Goal: Find specific fact

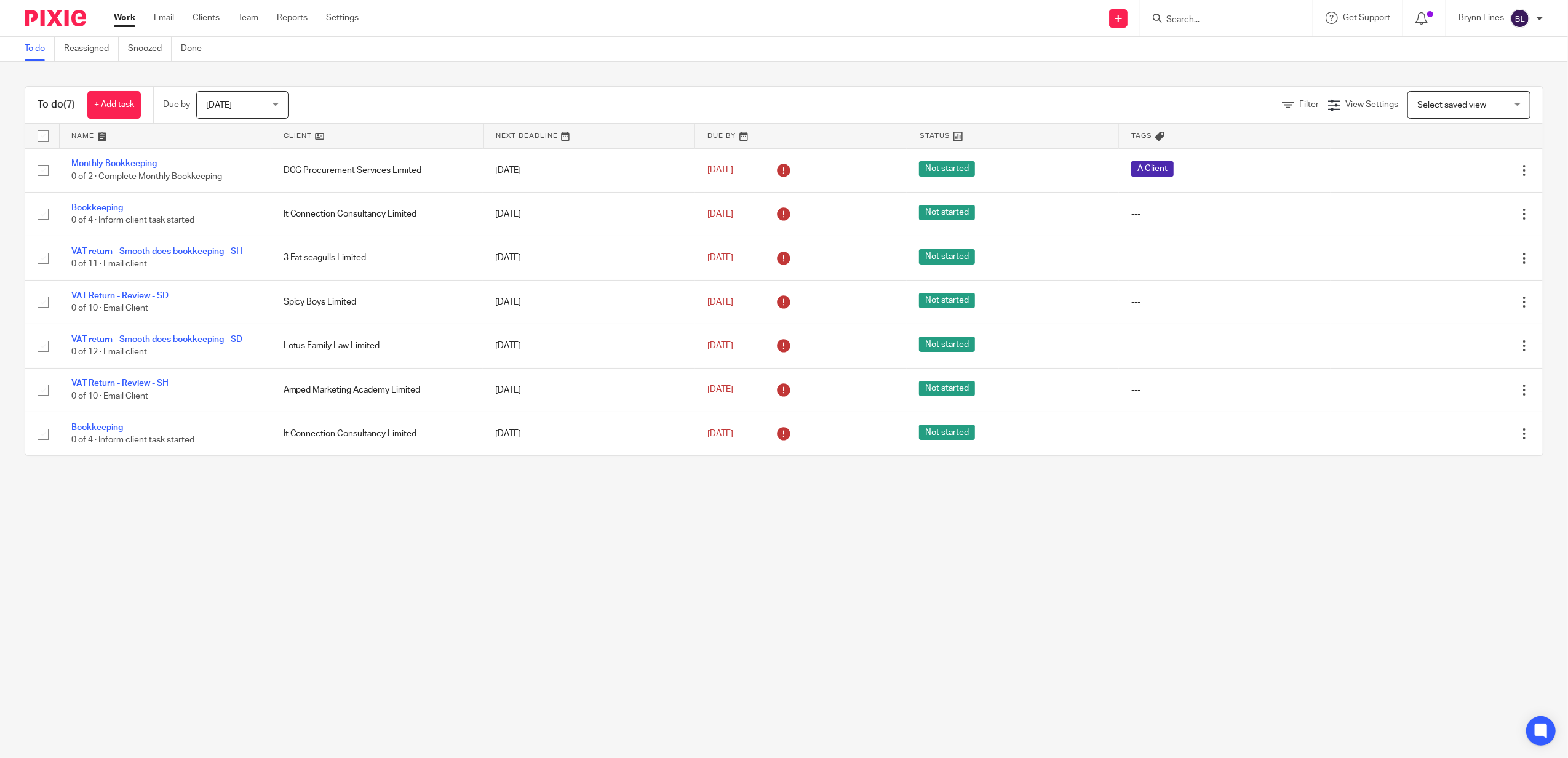
click at [1216, 19] on input "Search" at bounding box center [1220, 20] width 111 height 11
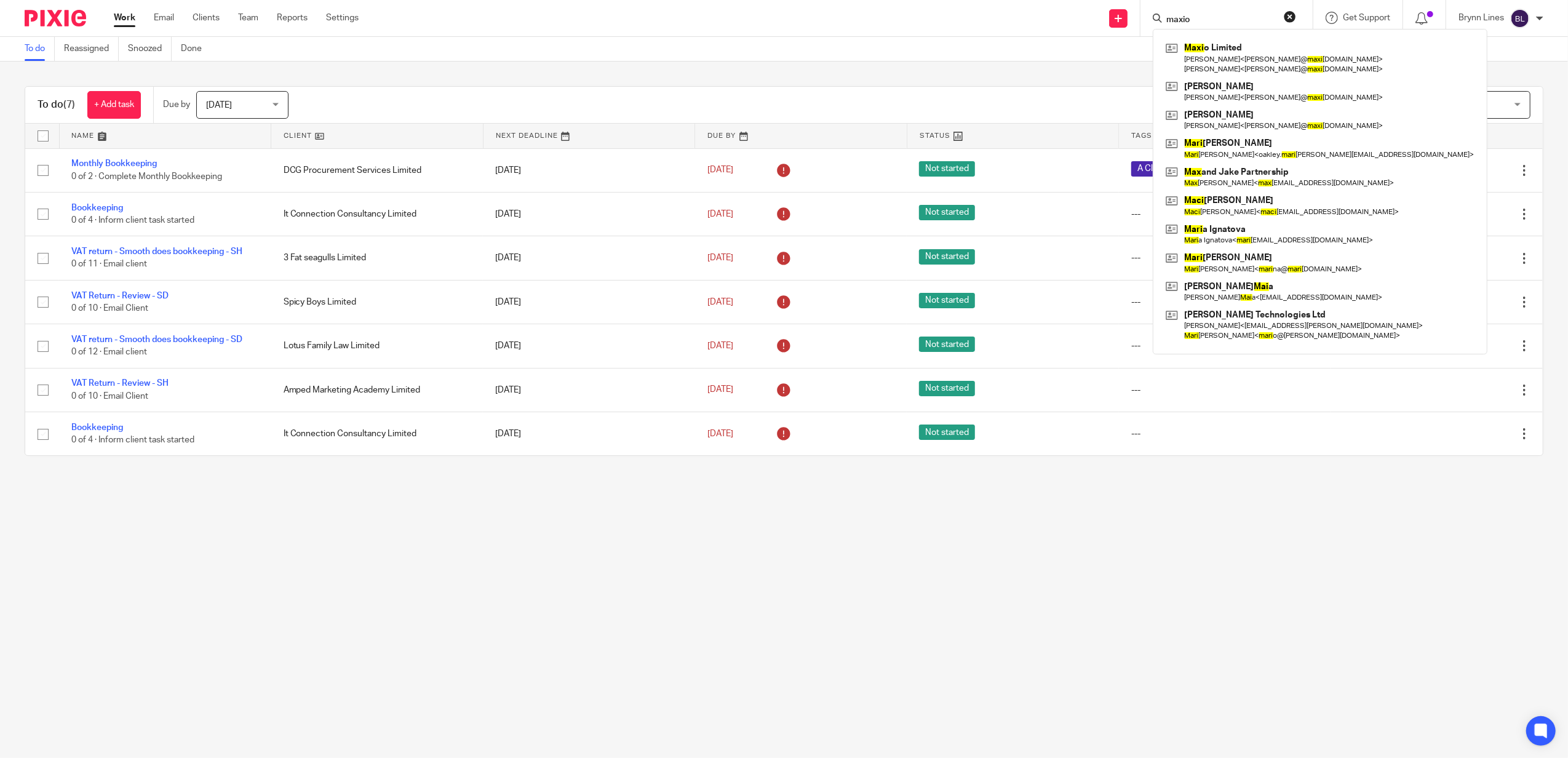
type input "maxio"
click button "submit" at bounding box center [0, 0] width 0 height 0
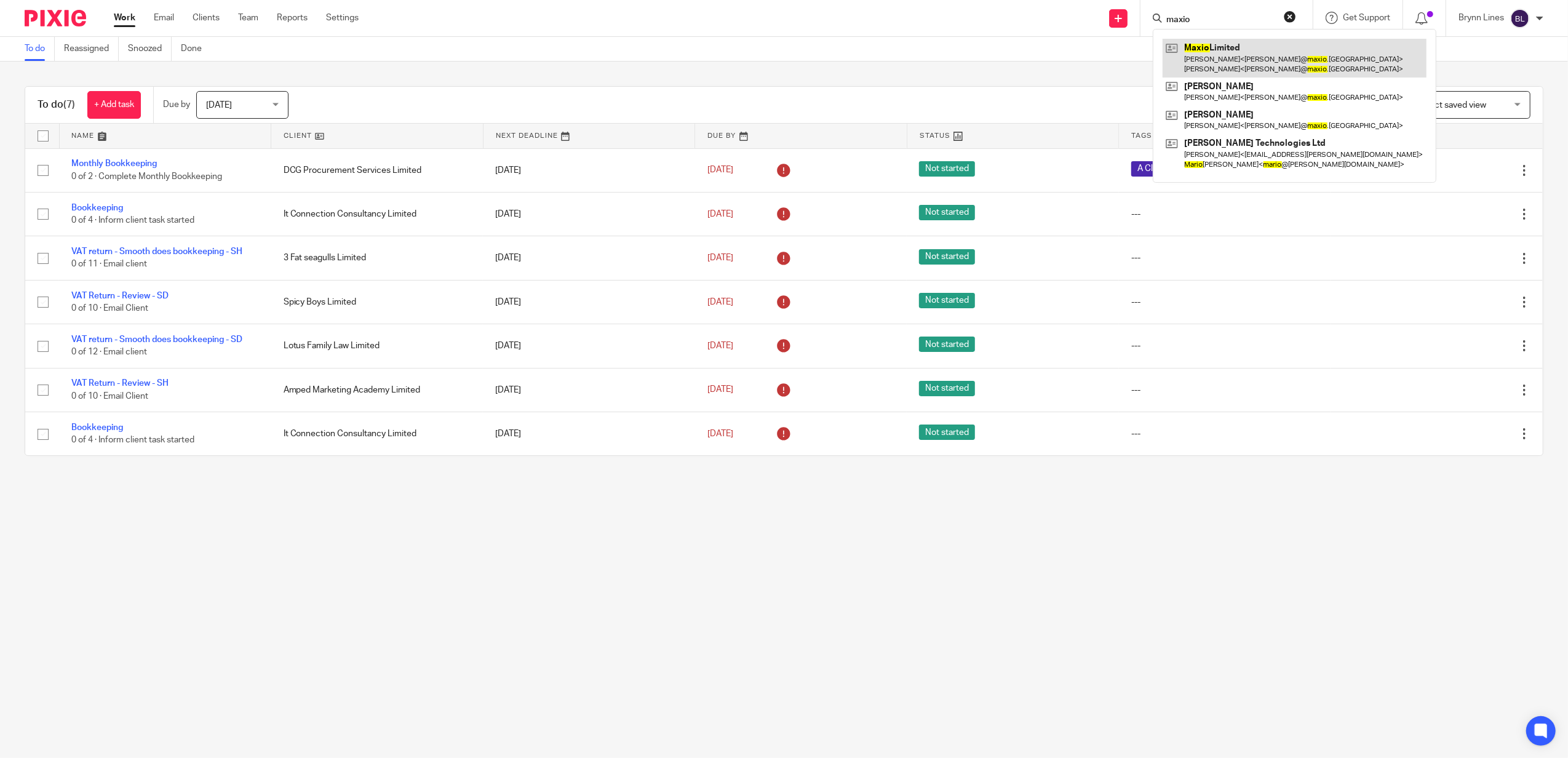
click at [1248, 57] on link at bounding box center [1295, 57] width 264 height 38
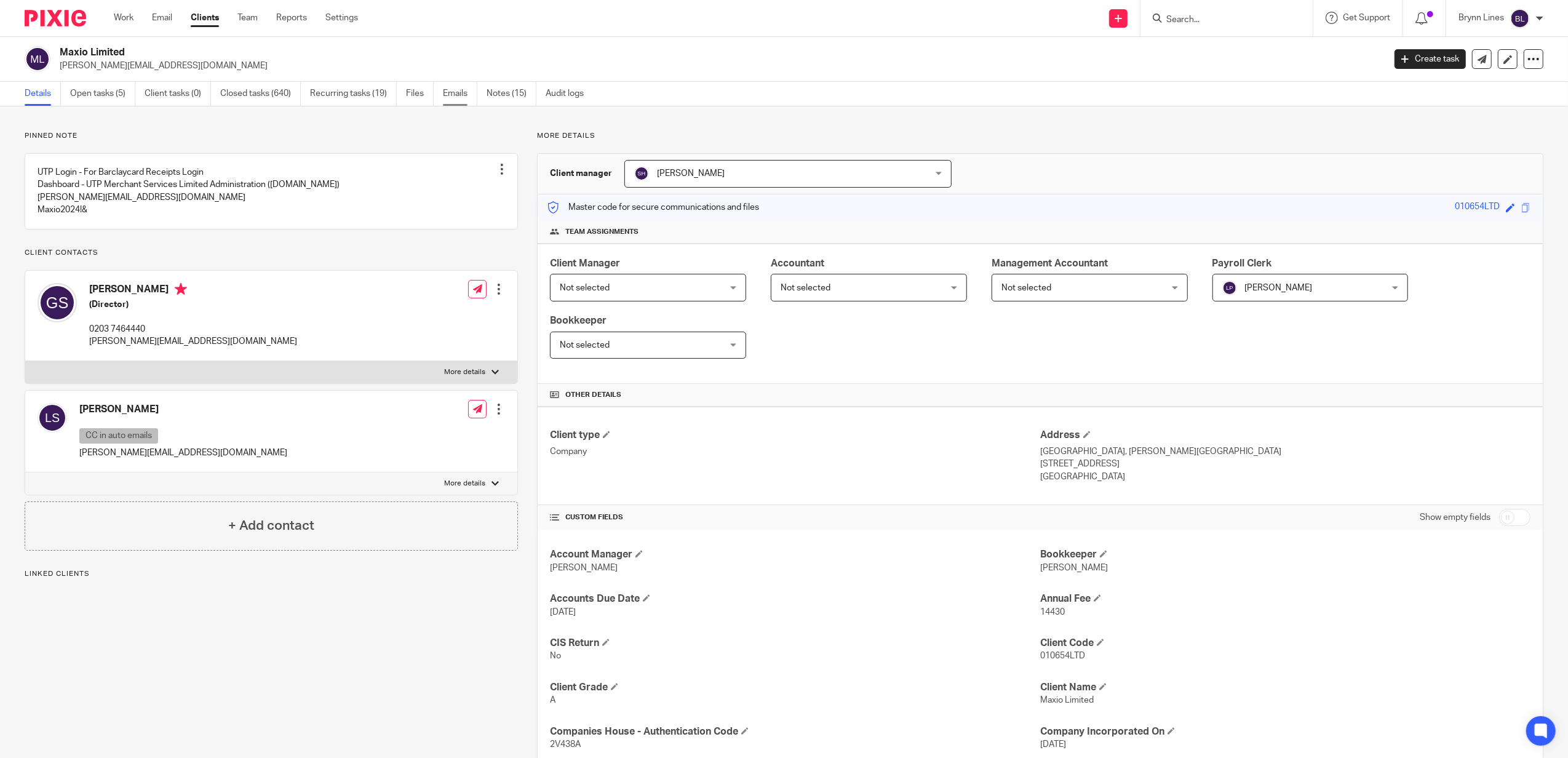
click at [468, 96] on link "Emails" at bounding box center [460, 94] width 34 height 24
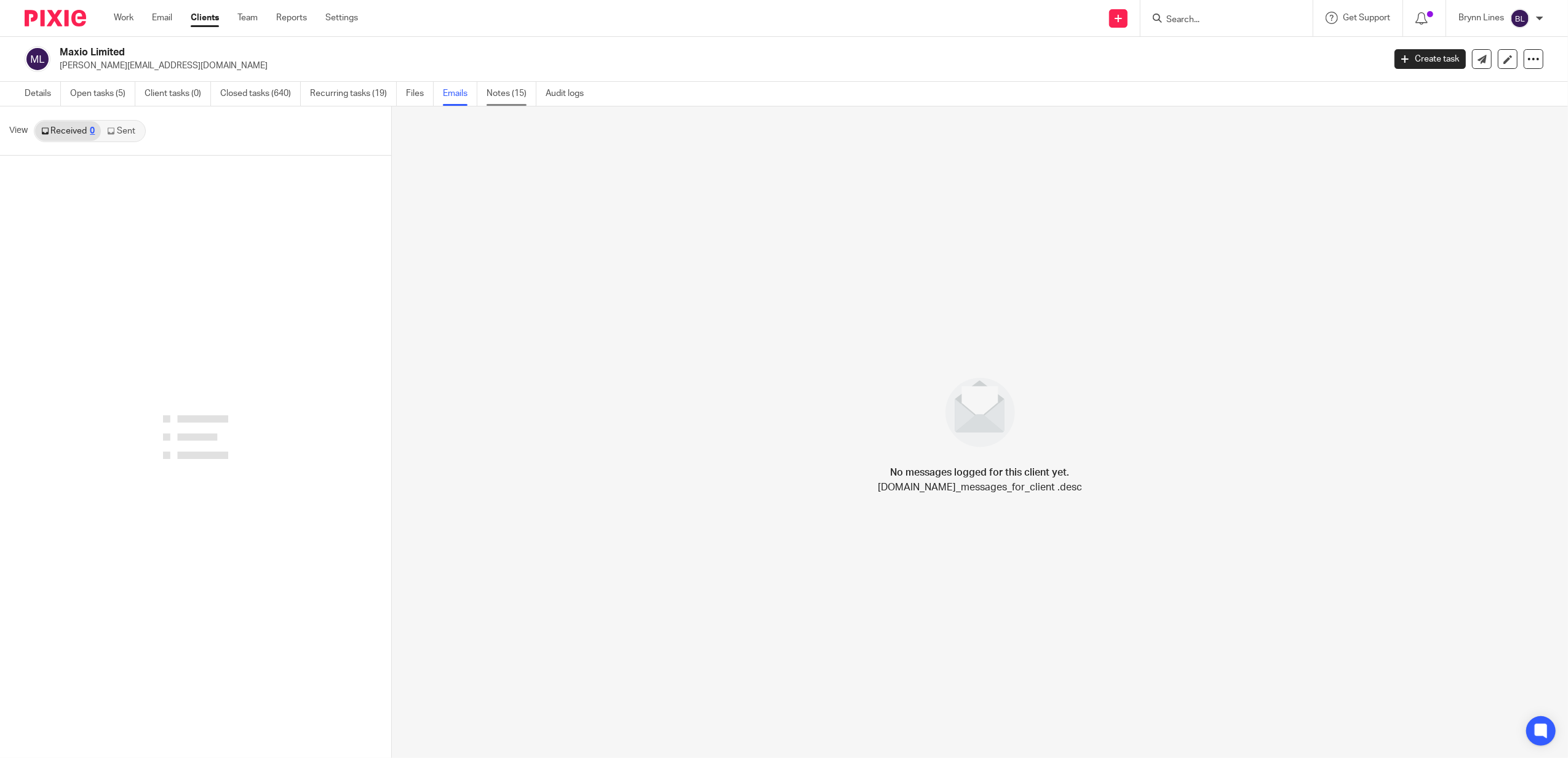
click at [508, 92] on link "Notes (15)" at bounding box center [511, 94] width 50 height 24
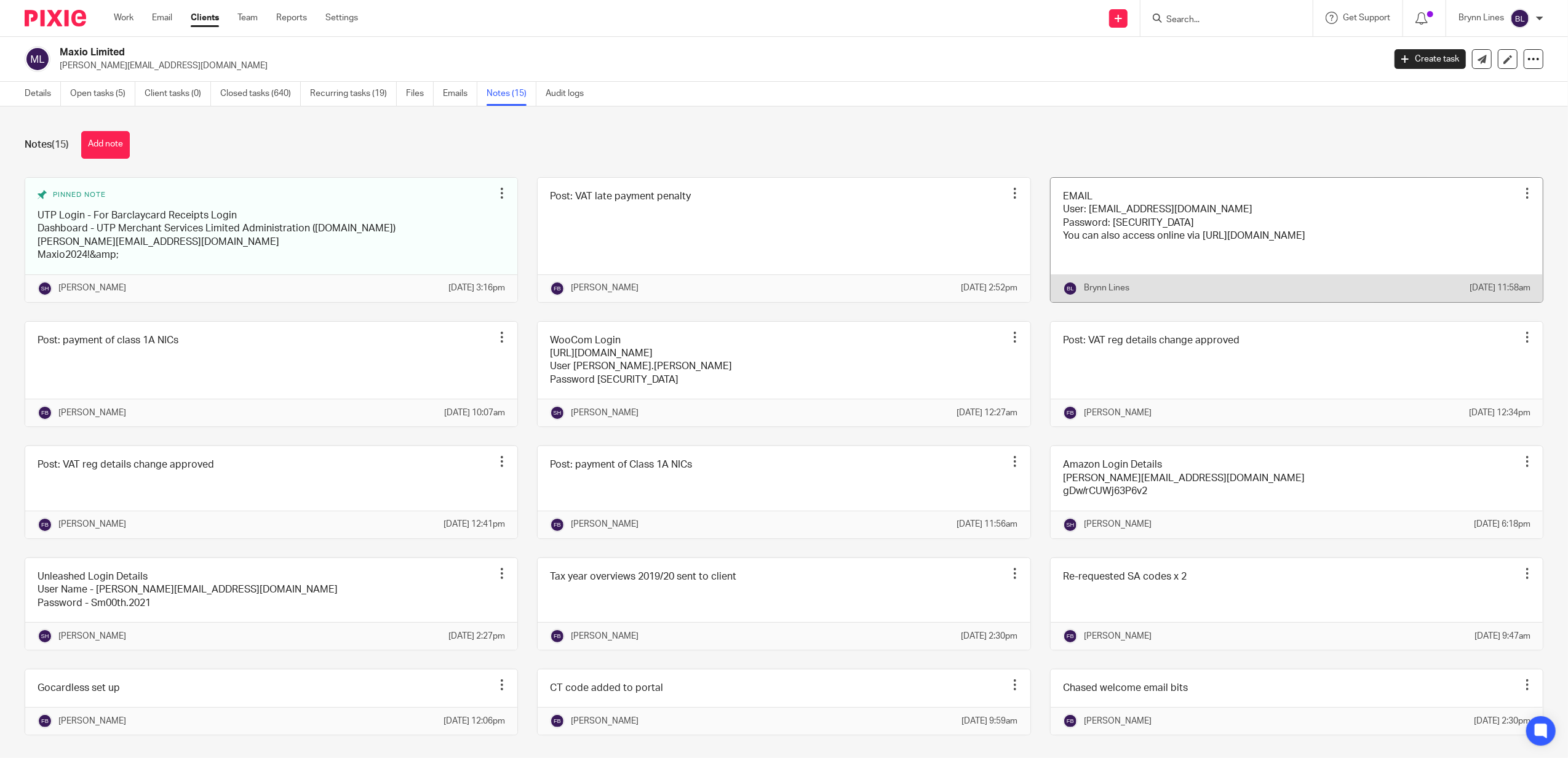
click at [1223, 234] on link at bounding box center [1297, 240] width 492 height 124
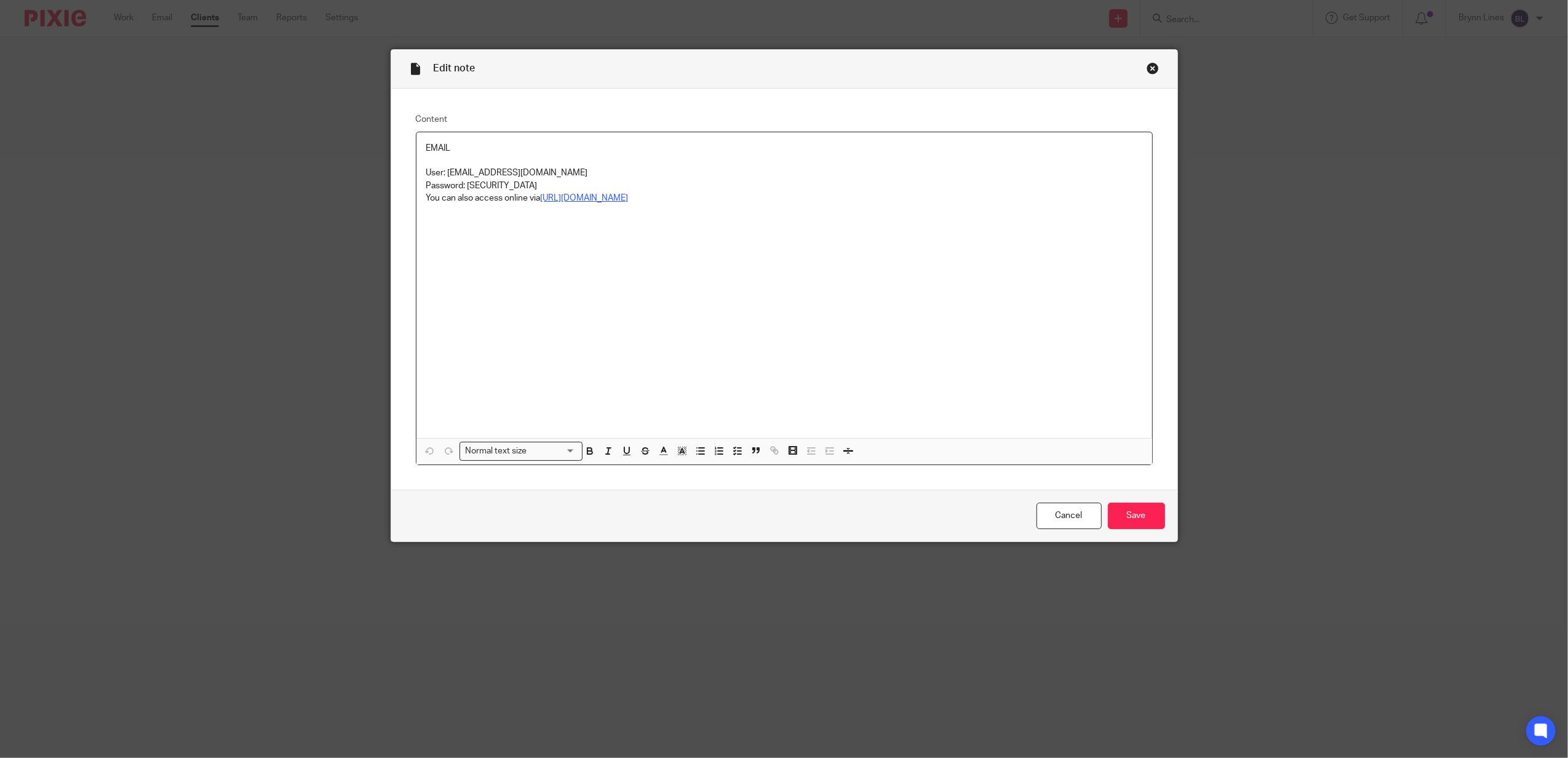
click at [562, 198] on u "[URL][DOMAIN_NAME]" at bounding box center [585, 198] width 88 height 9
click at [566, 198] on u "[URL][DOMAIN_NAME]" at bounding box center [585, 198] width 88 height 9
click at [538, 215] on link "[URL][DOMAIN_NAME]" at bounding box center [535, 221] width 88 height 13
click at [845, 221] on div "EMAIL User: [EMAIL_ADDRESS][DOMAIN_NAME] Password: [SECURITY_DATA] You can also…" at bounding box center [784, 285] width 736 height 306
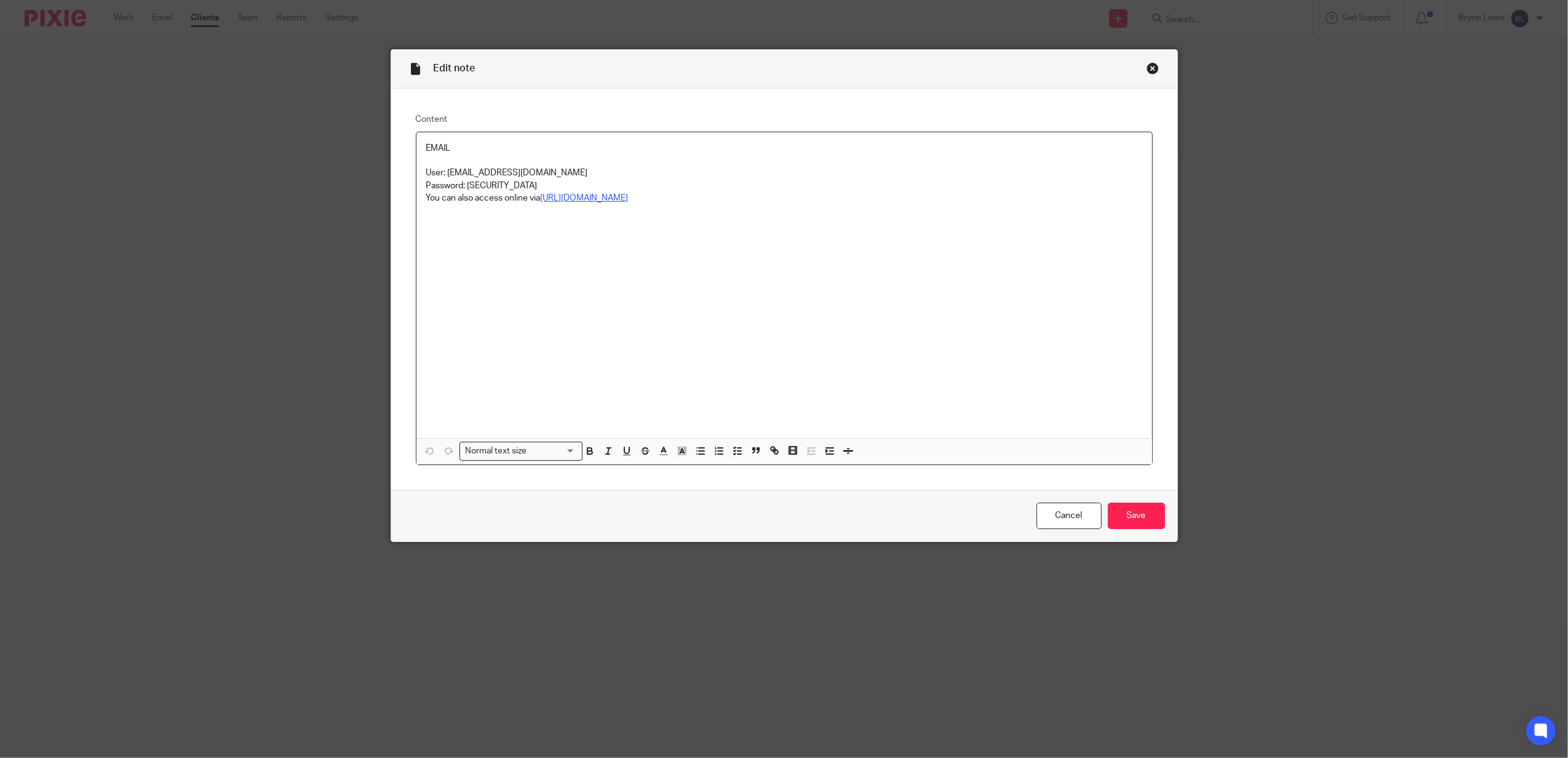
drag, startPoint x: 539, startPoint y: 181, endPoint x: 464, endPoint y: 189, distance: 75.4
click at [464, 189] on p "Password: [SECURITY_DATA]" at bounding box center [784, 186] width 716 height 13
copy p "K*333793590560ah"
